Goal: Task Accomplishment & Management: Use online tool/utility

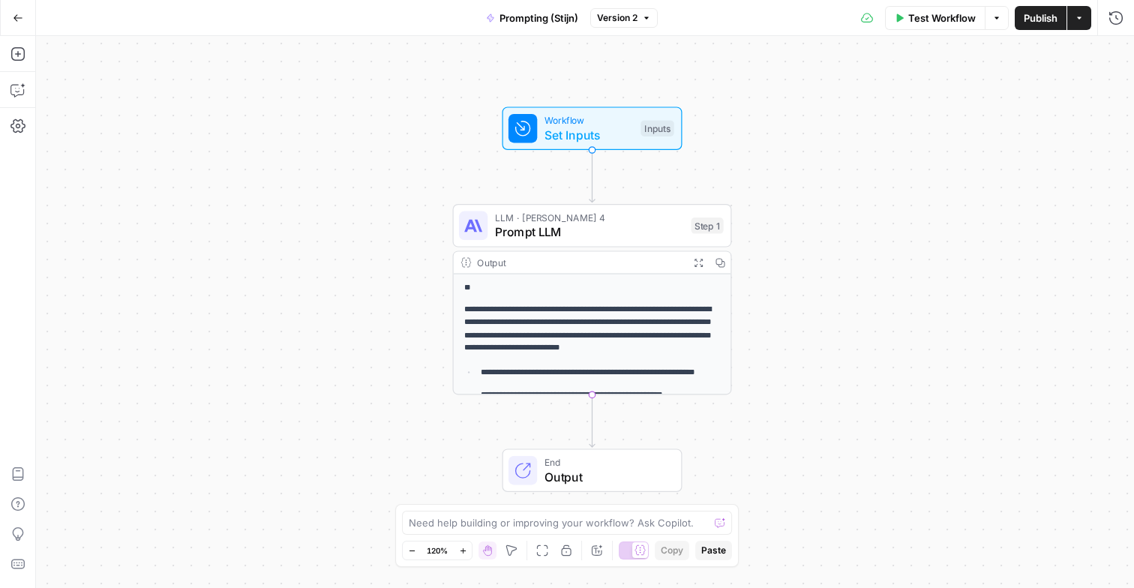
scroll to position [43, 0]
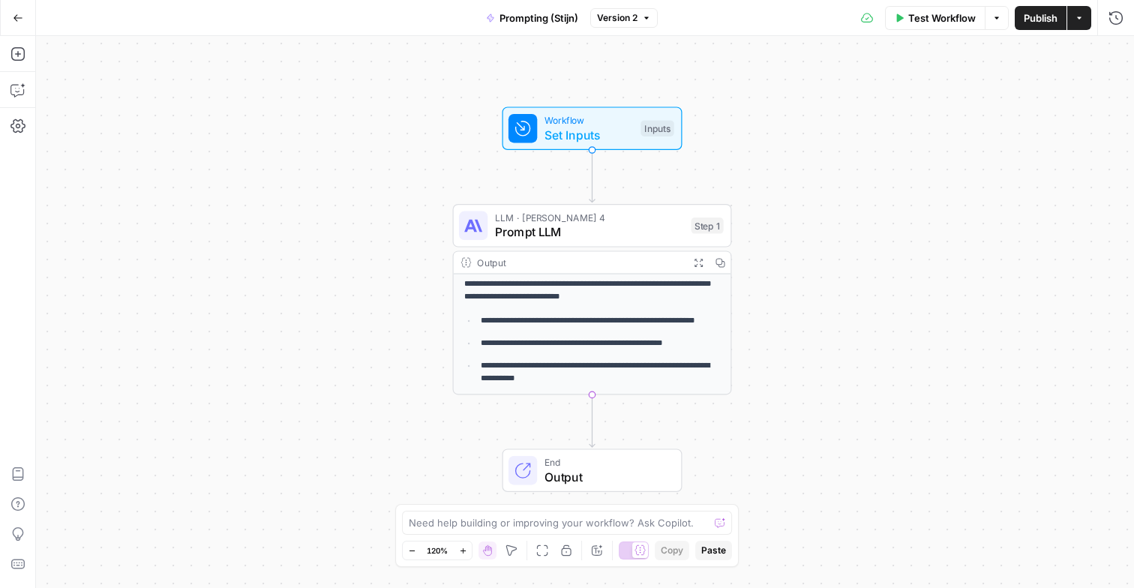
click at [334, 226] on div "**********" at bounding box center [585, 312] width 1098 height 552
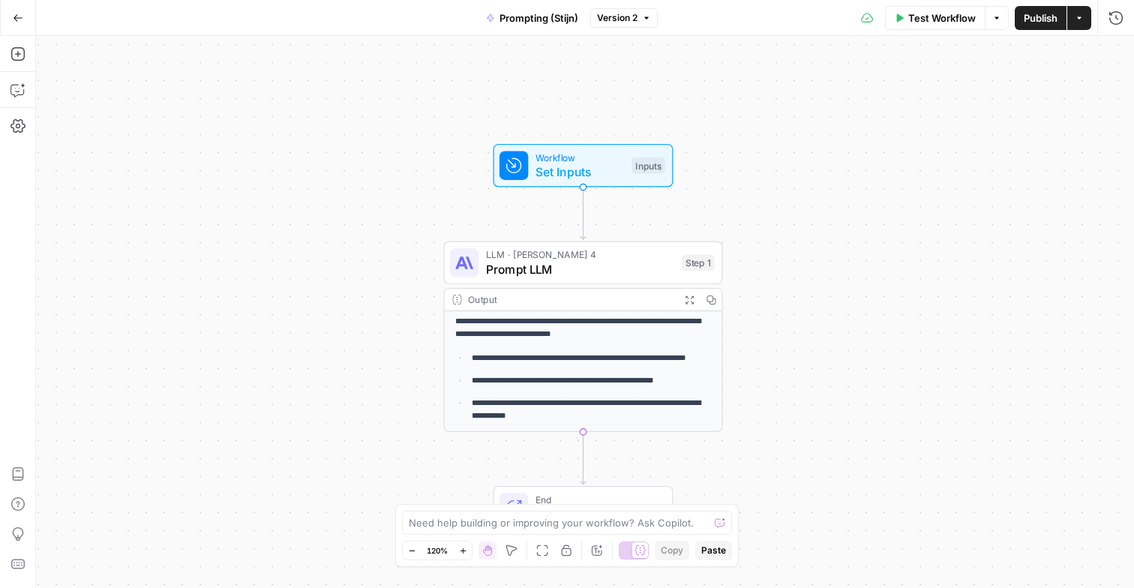
click at [244, 211] on div "**********" at bounding box center [585, 312] width 1098 height 552
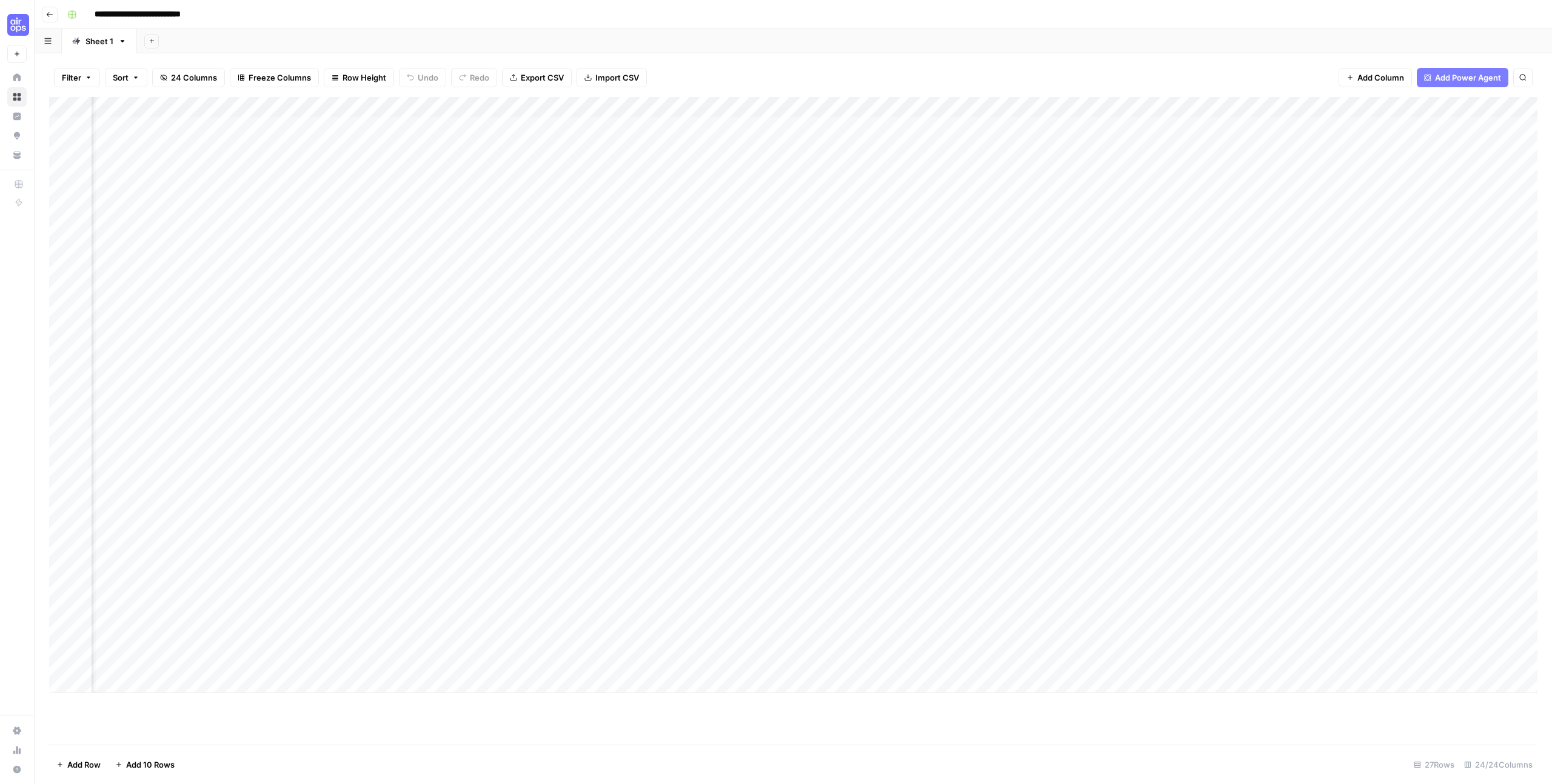
scroll to position [0, 1302]
click at [1099, 107] on div "Add Column" at bounding box center [793, 395] width 1488 height 596
click at [1099, 107] on div at bounding box center [1143, 109] width 189 height 24
click at [1212, 106] on div at bounding box center [1143, 109] width 189 height 24
click at [1205, 104] on div at bounding box center [1143, 109] width 189 height 24
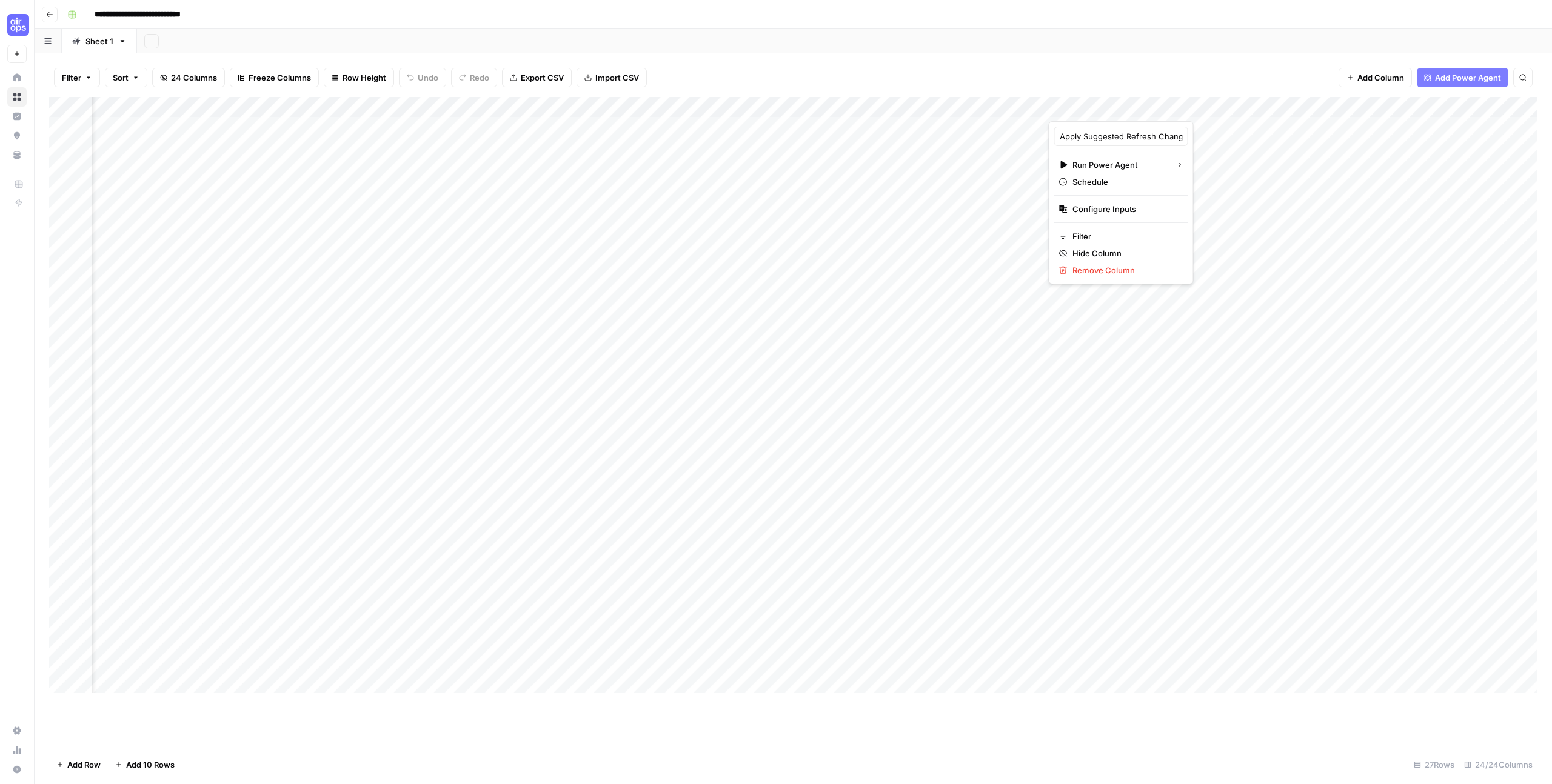
click at [1184, 85] on div "Filter Sort 24 Columns Freeze Columns Row Height Undo Redo Export CSV Import CS…" at bounding box center [793, 78] width 1488 height 39
click at [1214, 107] on div "Add Column" at bounding box center [793, 395] width 1488 height 596
click at [1183, 80] on div "Filter Sort 24 Columns Freeze Columns Row Height Undo Redo Export CSV Import CS…" at bounding box center [793, 78] width 1488 height 39
click at [1114, 247] on div "Add Column" at bounding box center [793, 395] width 1488 height 596
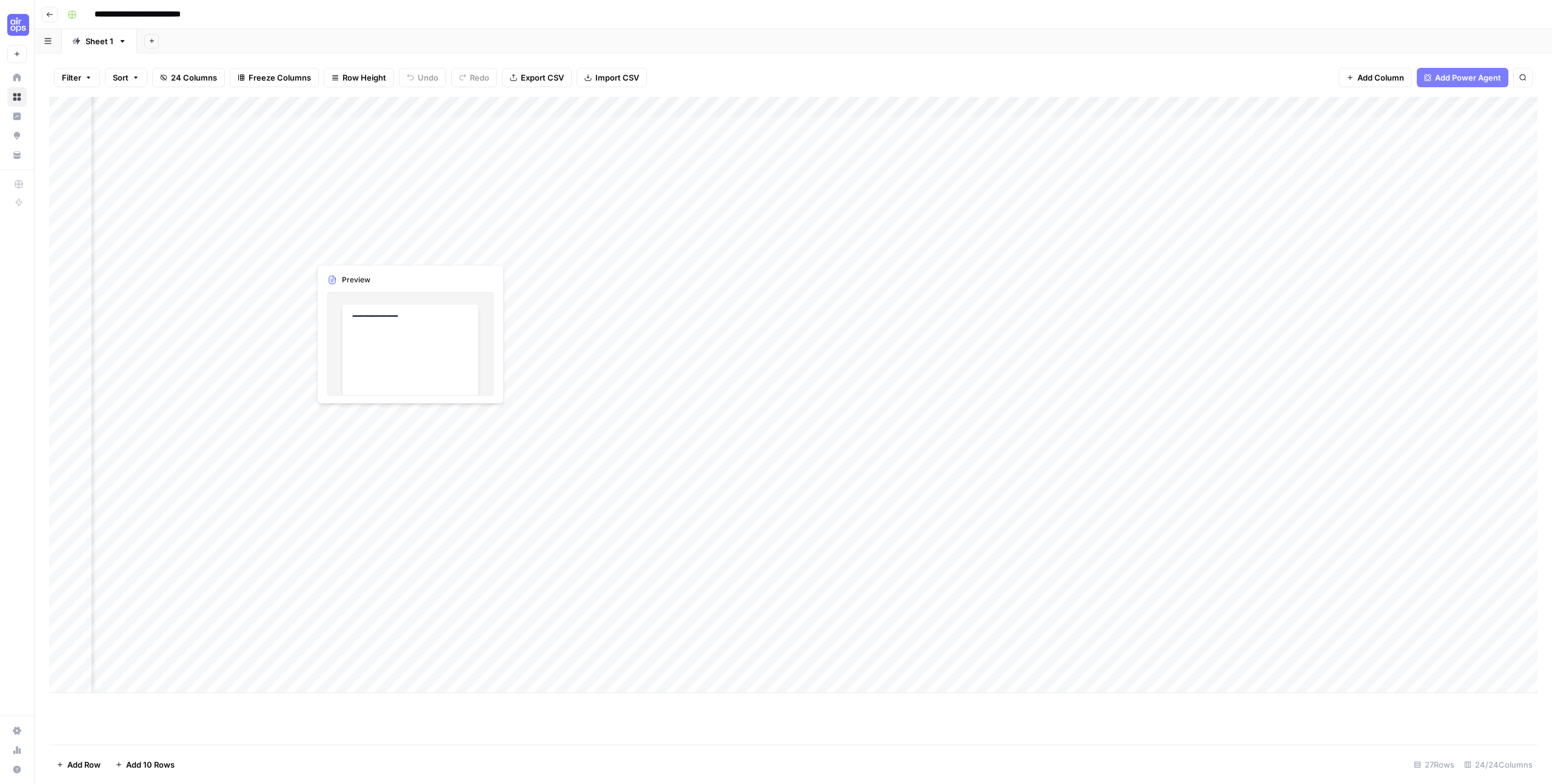
click at [362, 249] on div "Add Column" at bounding box center [793, 395] width 1488 height 596
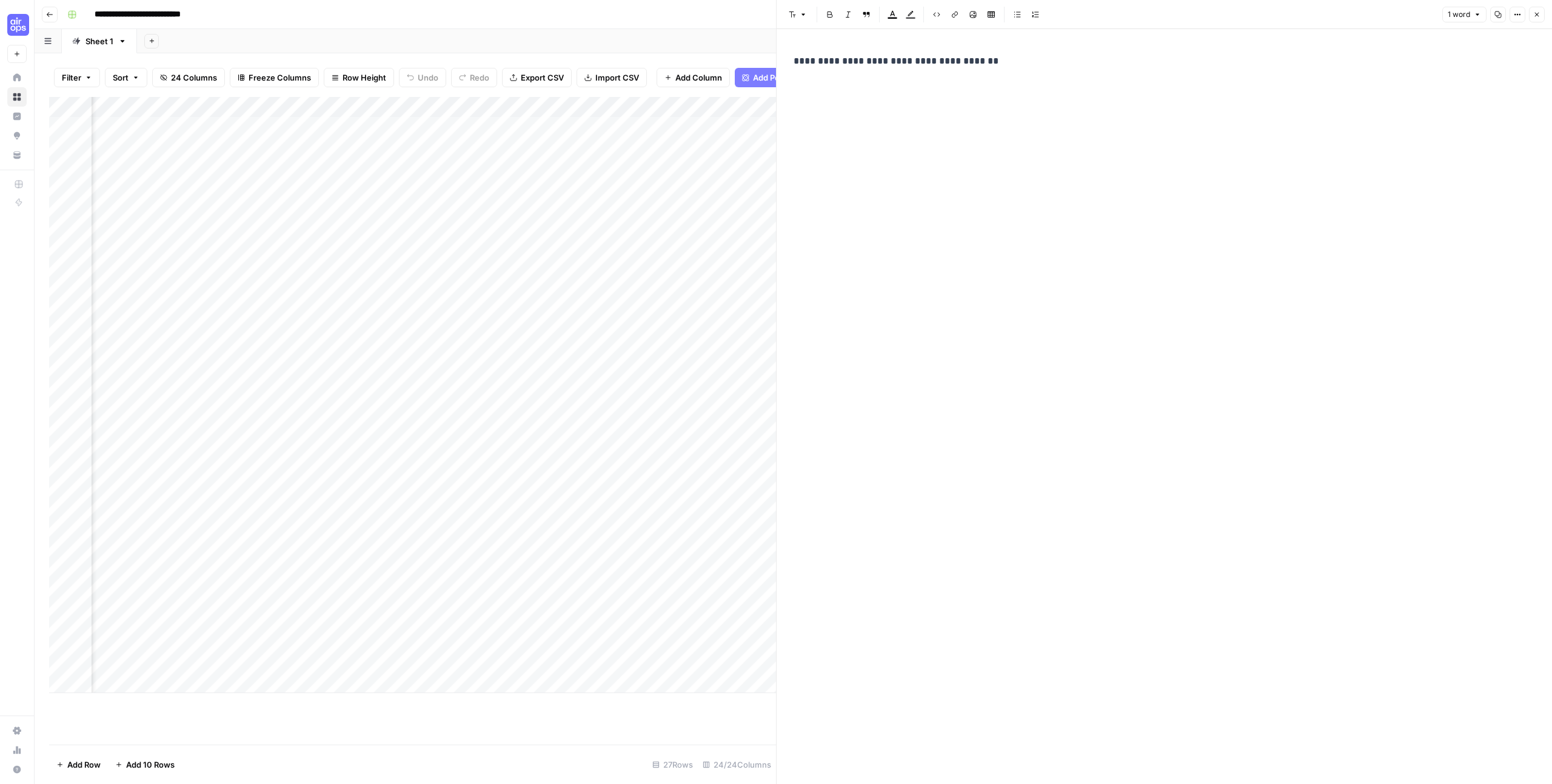
click at [1531, 15] on button "Close" at bounding box center [1536, 14] width 15 height 15
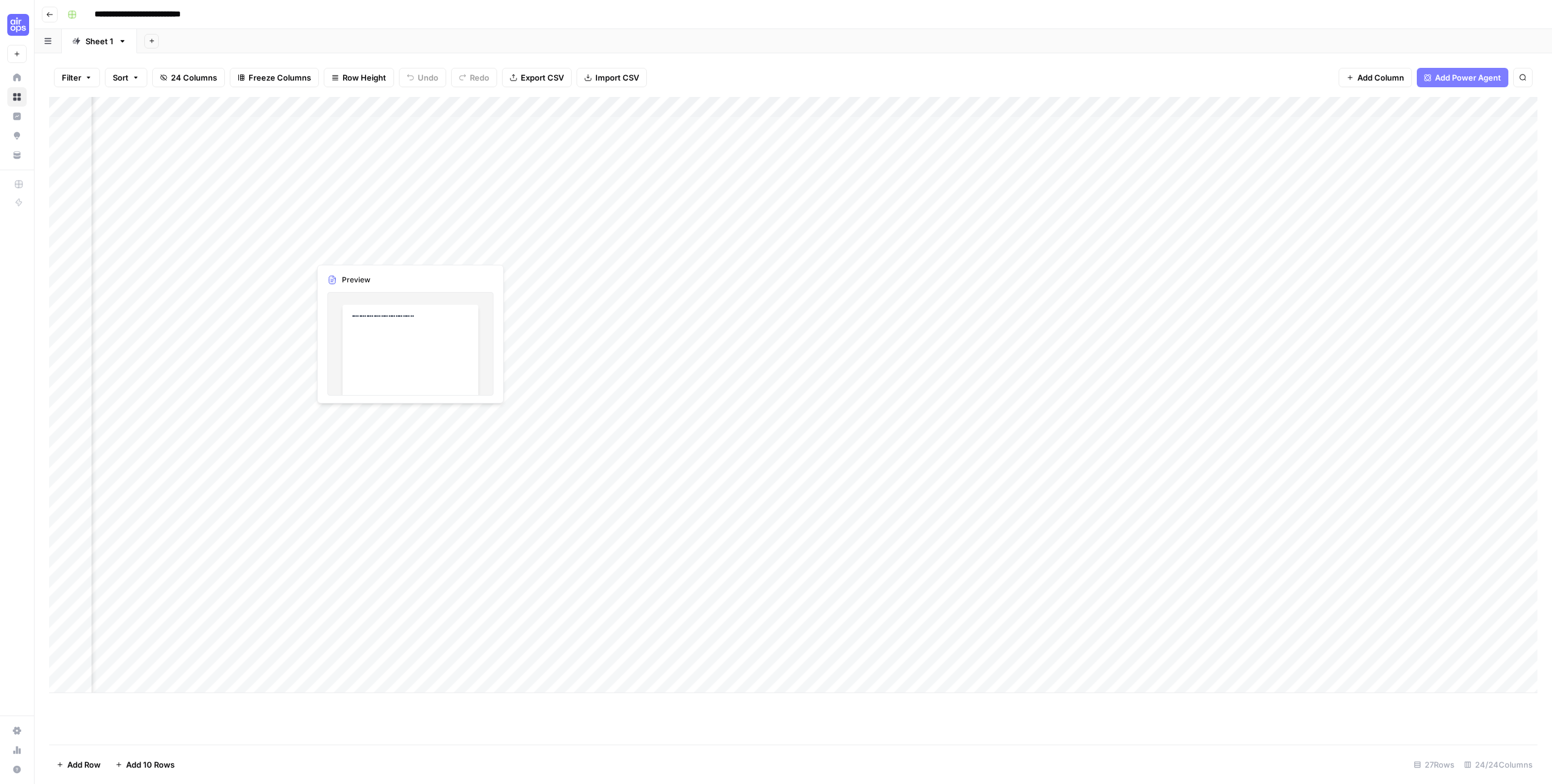
click at [359, 254] on div "Add Column" at bounding box center [793, 395] width 1488 height 596
click at [833, 246] on div "Add Column" at bounding box center [793, 395] width 1488 height 596
click at [78, 248] on div "Add Column" at bounding box center [793, 395] width 1488 height 596
click at [614, 352] on div "Add Column" at bounding box center [793, 395] width 1488 height 596
click at [81, 352] on div "Add Column" at bounding box center [793, 395] width 1488 height 596
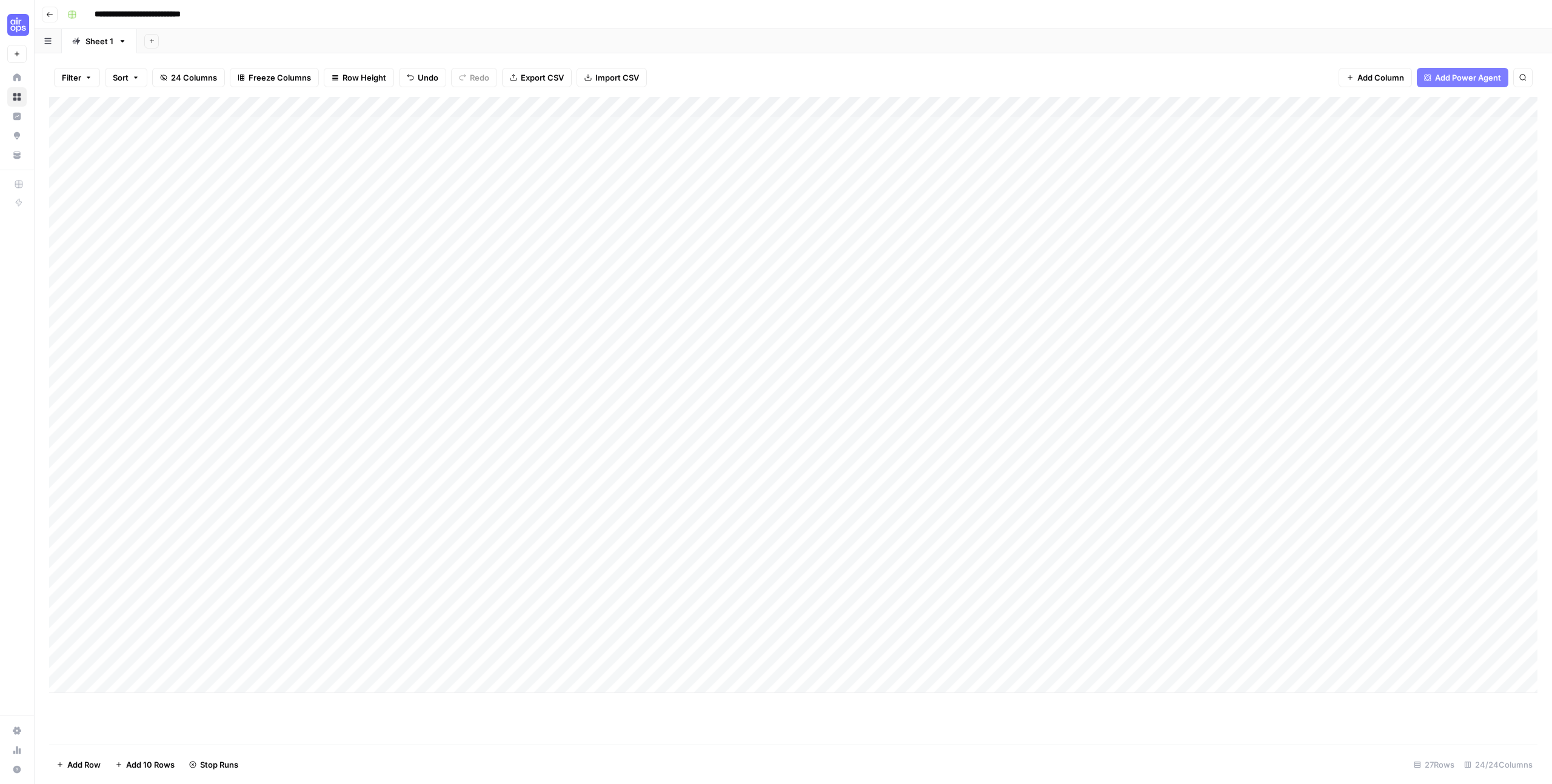
click at [827, 396] on div "Add Column" at bounding box center [793, 395] width 1488 height 596
click at [78, 394] on div "Add Column" at bounding box center [793, 395] width 1488 height 596
click at [494, 289] on div "Add Column" at bounding box center [793, 395] width 1488 height 596
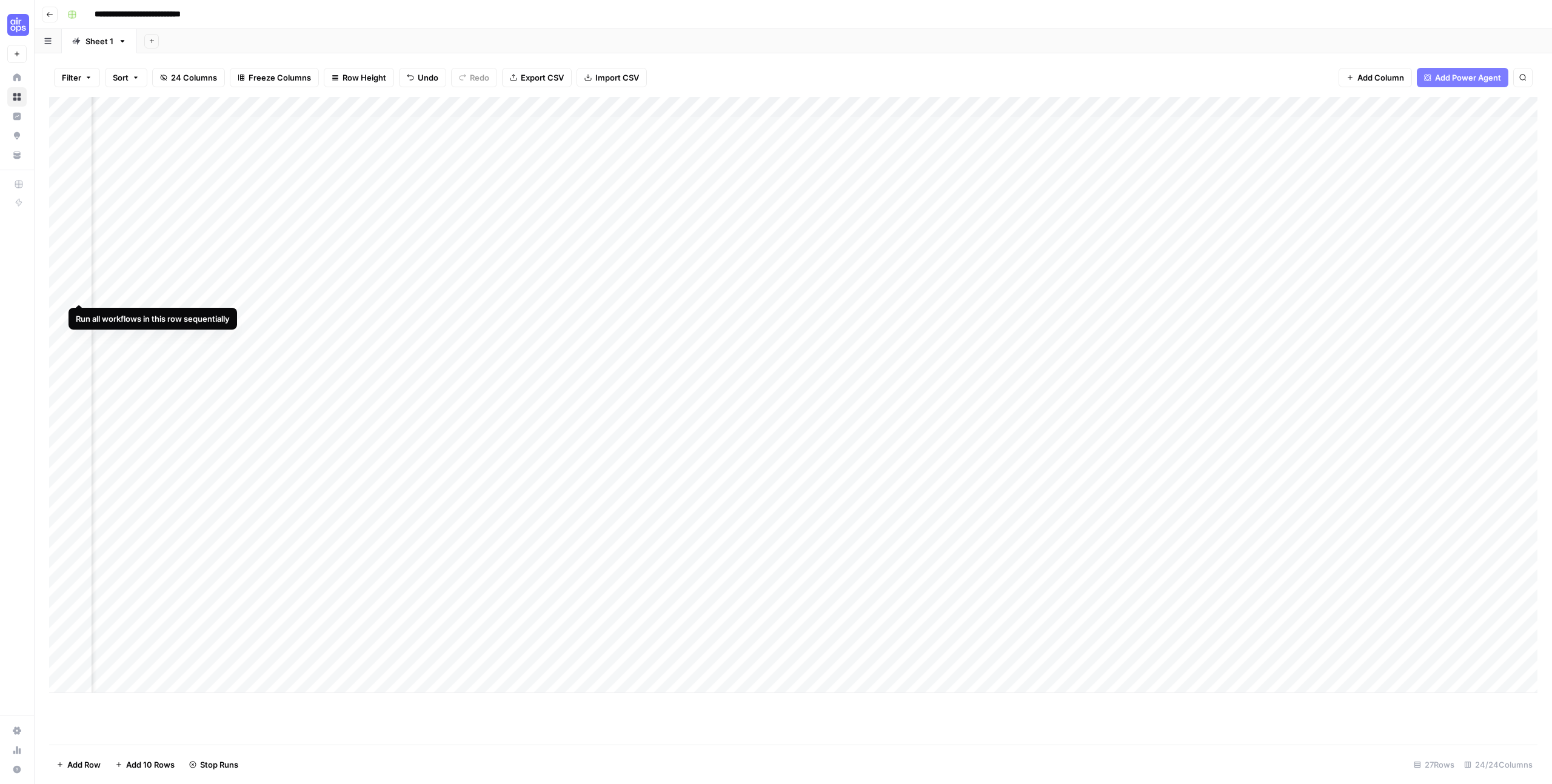
click at [77, 294] on div "Add Column" at bounding box center [793, 395] width 1488 height 596
click at [80, 314] on div "Add Column" at bounding box center [793, 395] width 1488 height 596
